Goal: Find specific page/section: Find specific page/section

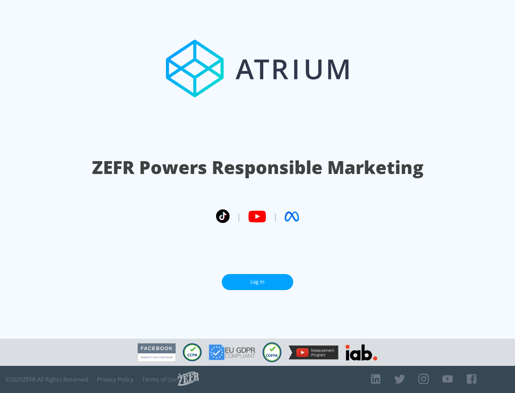
click at [257, 282] on link "Log In" at bounding box center [258, 282] width 72 height 16
